Goal: Task Accomplishment & Management: Use online tool/utility

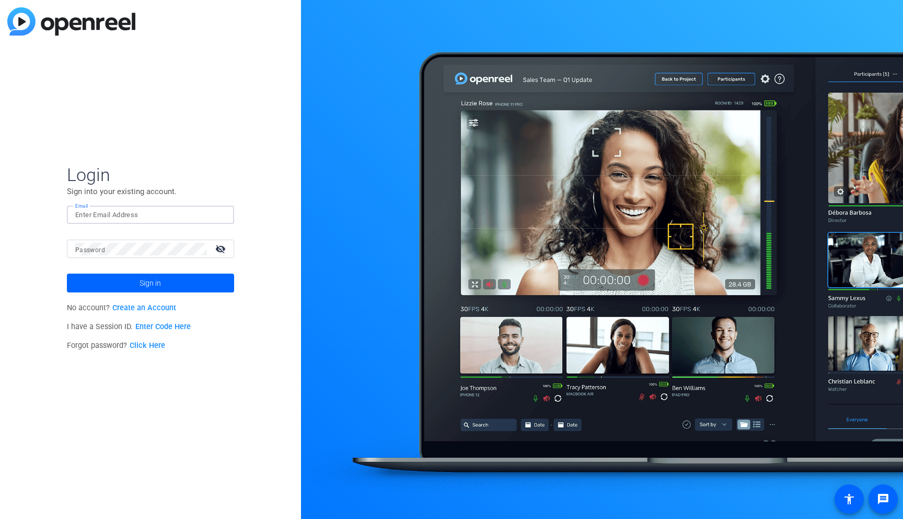
click at [104, 213] on input "Email" at bounding box center [150, 215] width 151 height 13
type input "gabrielle.borruso@capitalone.com"
click at [119, 281] on span at bounding box center [150, 282] width 167 height 25
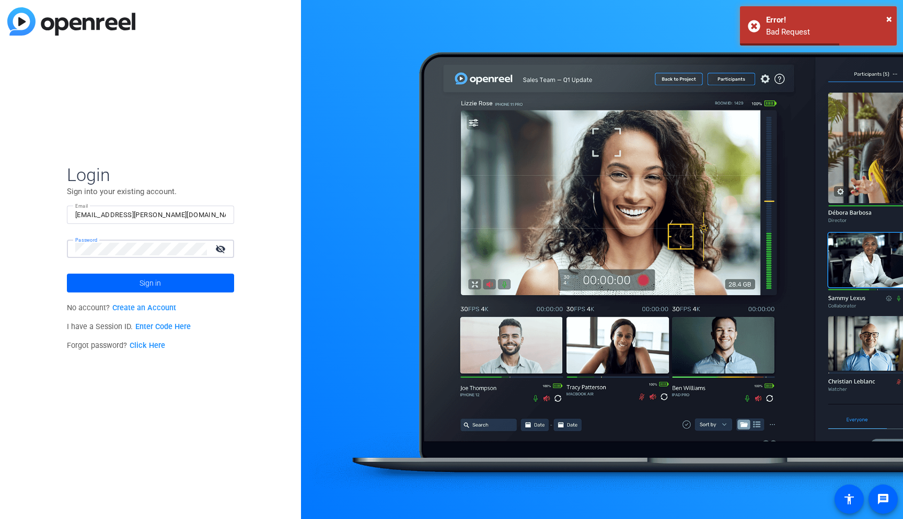
click at [220, 247] on mat-icon "visibility_off" at bounding box center [221, 248] width 25 height 15
click at [146, 210] on input "gabrielle.borruso@capitalone.com" at bounding box center [150, 215] width 151 height 13
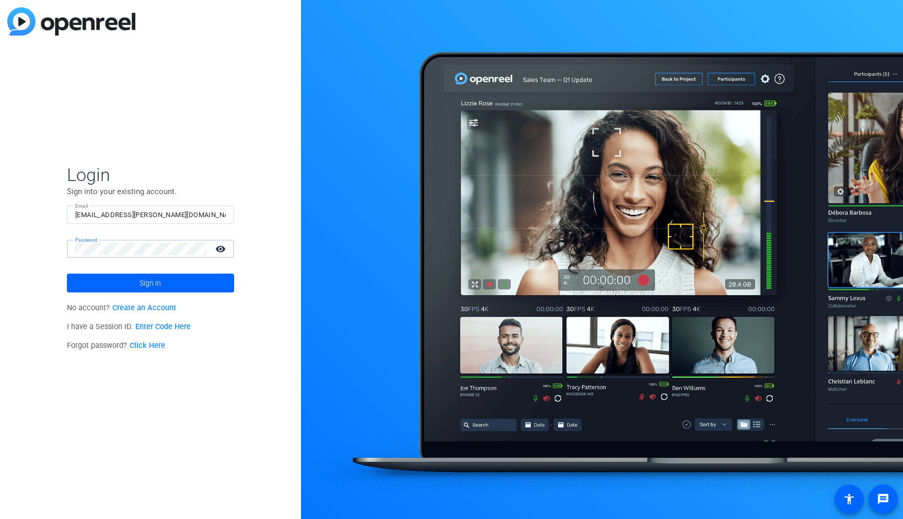
click at [147, 215] on input "gabrielle.borruso@capitalone.com" at bounding box center [150, 215] width 151 height 13
click at [98, 251] on mat-label "Password" at bounding box center [90, 249] width 30 height 7
click at [141, 344] on link "Click Here" at bounding box center [148, 345] width 36 height 9
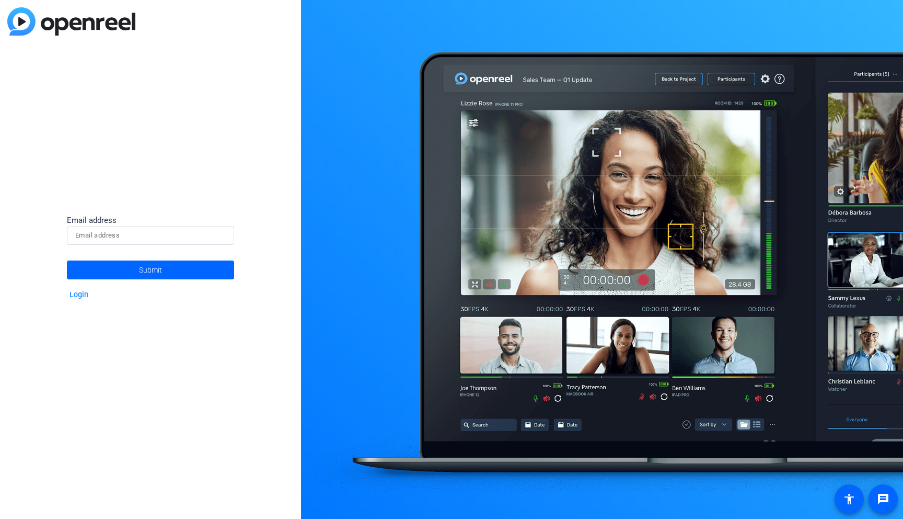
click at [126, 227] on div at bounding box center [150, 235] width 151 height 18
click at [126, 233] on input at bounding box center [150, 235] width 151 height 13
type input "gabrielle.borruso@capitalone.com"
click at [146, 268] on span "Submit" at bounding box center [150, 270] width 23 height 26
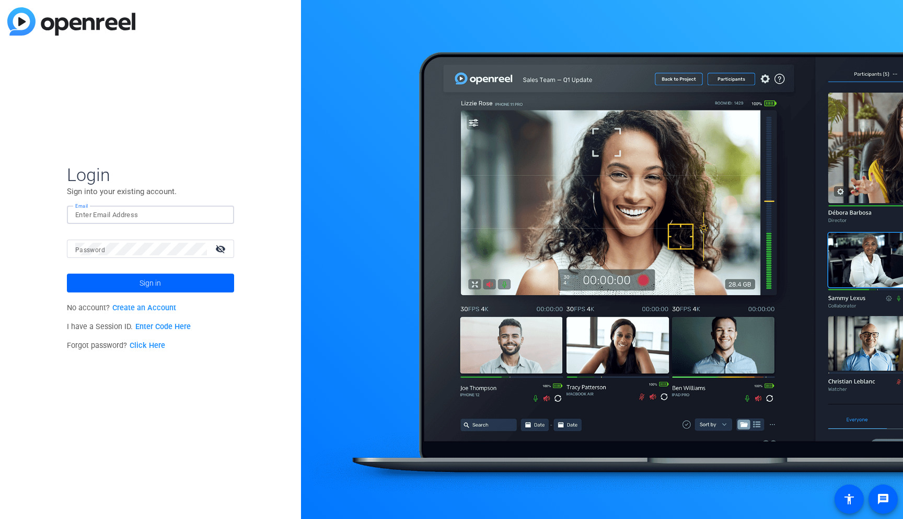
click at [102, 212] on input "Email" at bounding box center [150, 215] width 151 height 13
click at [176, 177] on span "Login" at bounding box center [150, 175] width 167 height 22
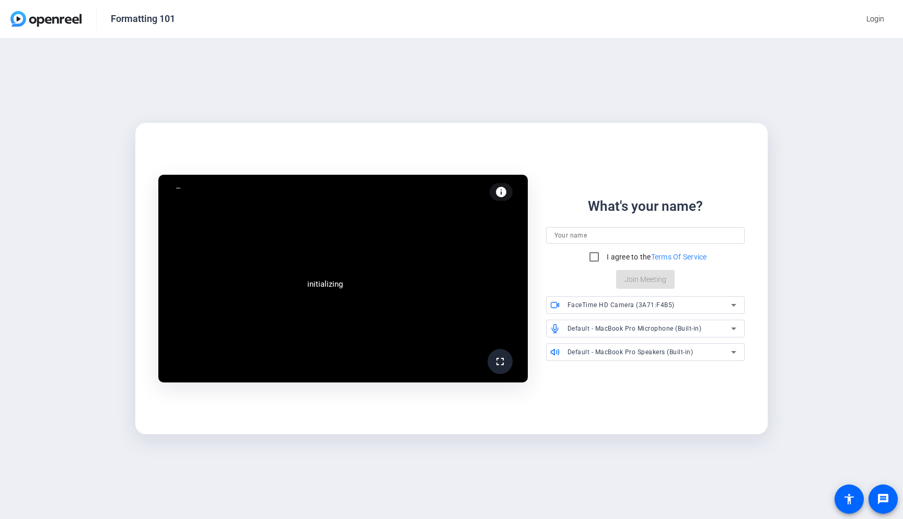
click at [604, 236] on input at bounding box center [646, 235] width 182 height 13
type input "[PERSON_NAME]"
click at [595, 259] on input "I agree to the Terms Of Service" at bounding box center [594, 256] width 21 height 21
checkbox input "true"
click at [636, 284] on span "Join Meeting" at bounding box center [646, 279] width 42 height 11
